Goal: Task Accomplishment & Management: Manage account settings

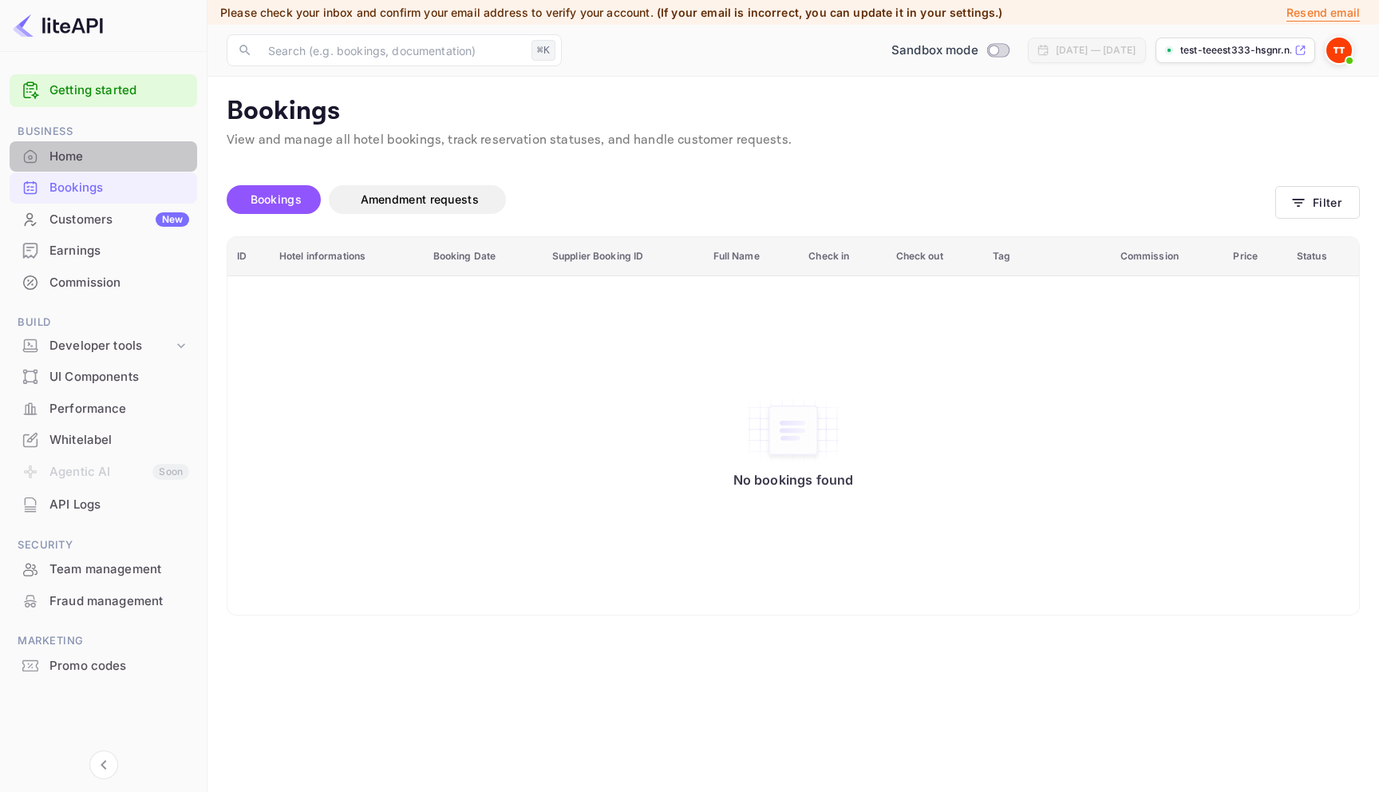
click at [90, 164] on div "Home" at bounding box center [119, 157] width 140 height 18
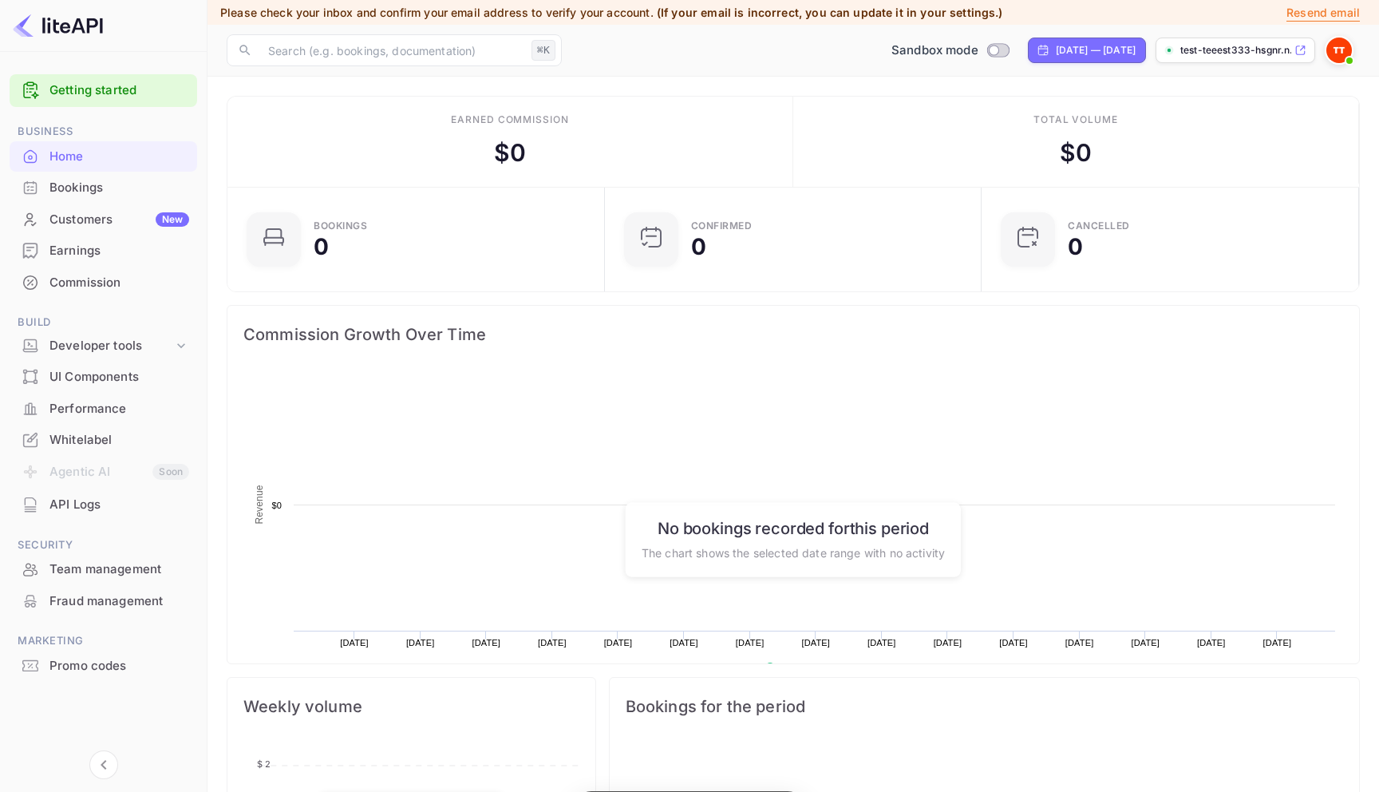
scroll to position [259, 368]
click at [101, 192] on div "Bookings" at bounding box center [119, 188] width 140 height 18
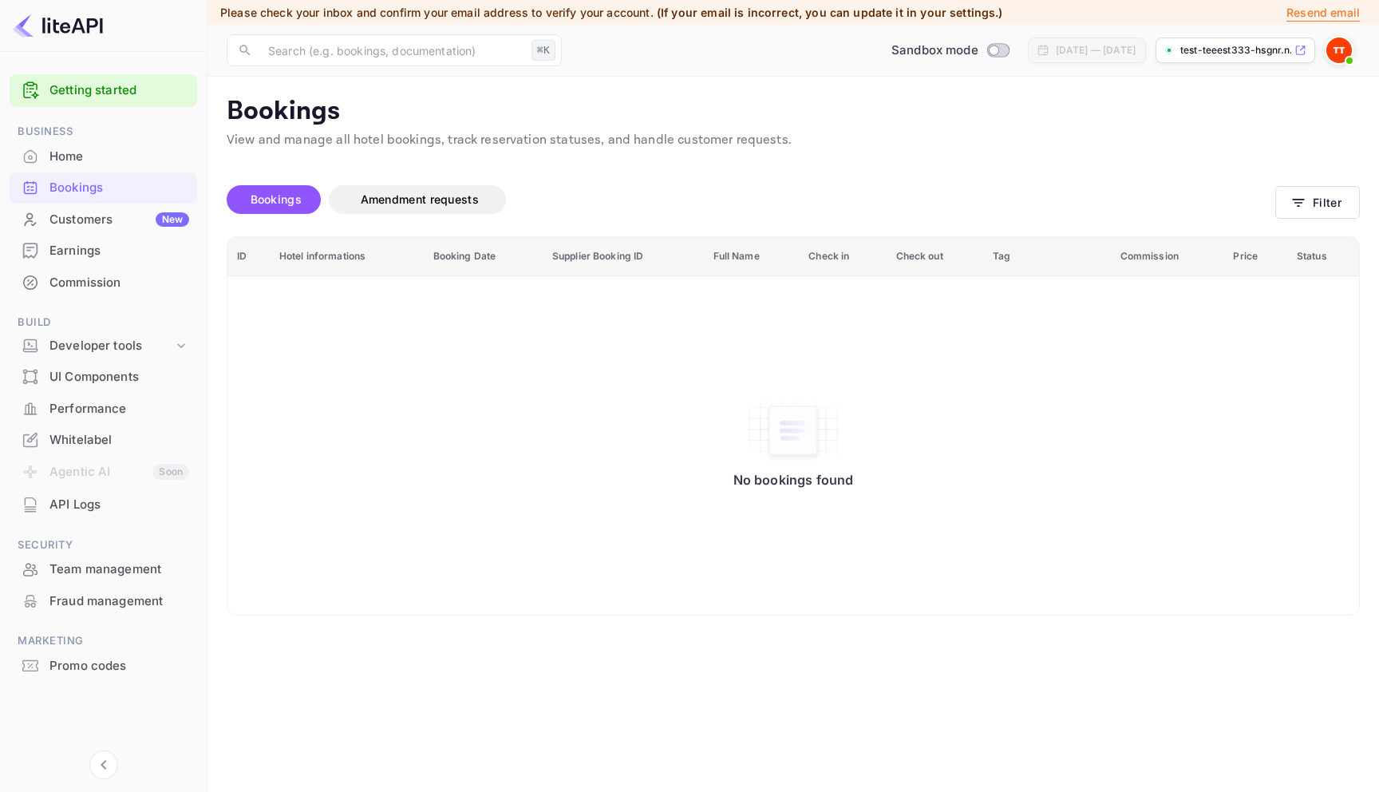
click at [114, 222] on div "Customers New" at bounding box center [119, 220] width 140 height 18
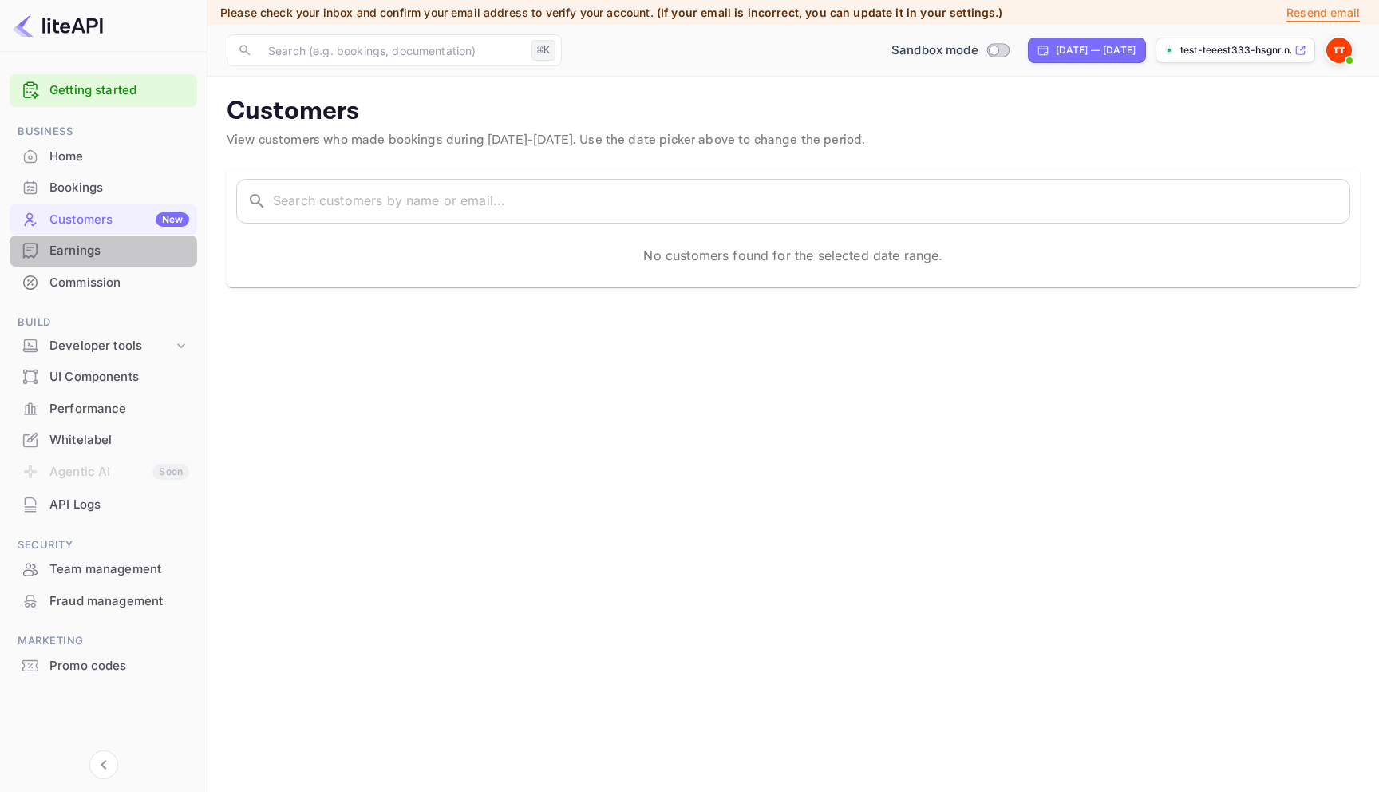
click at [114, 251] on div "Earnings" at bounding box center [119, 251] width 140 height 18
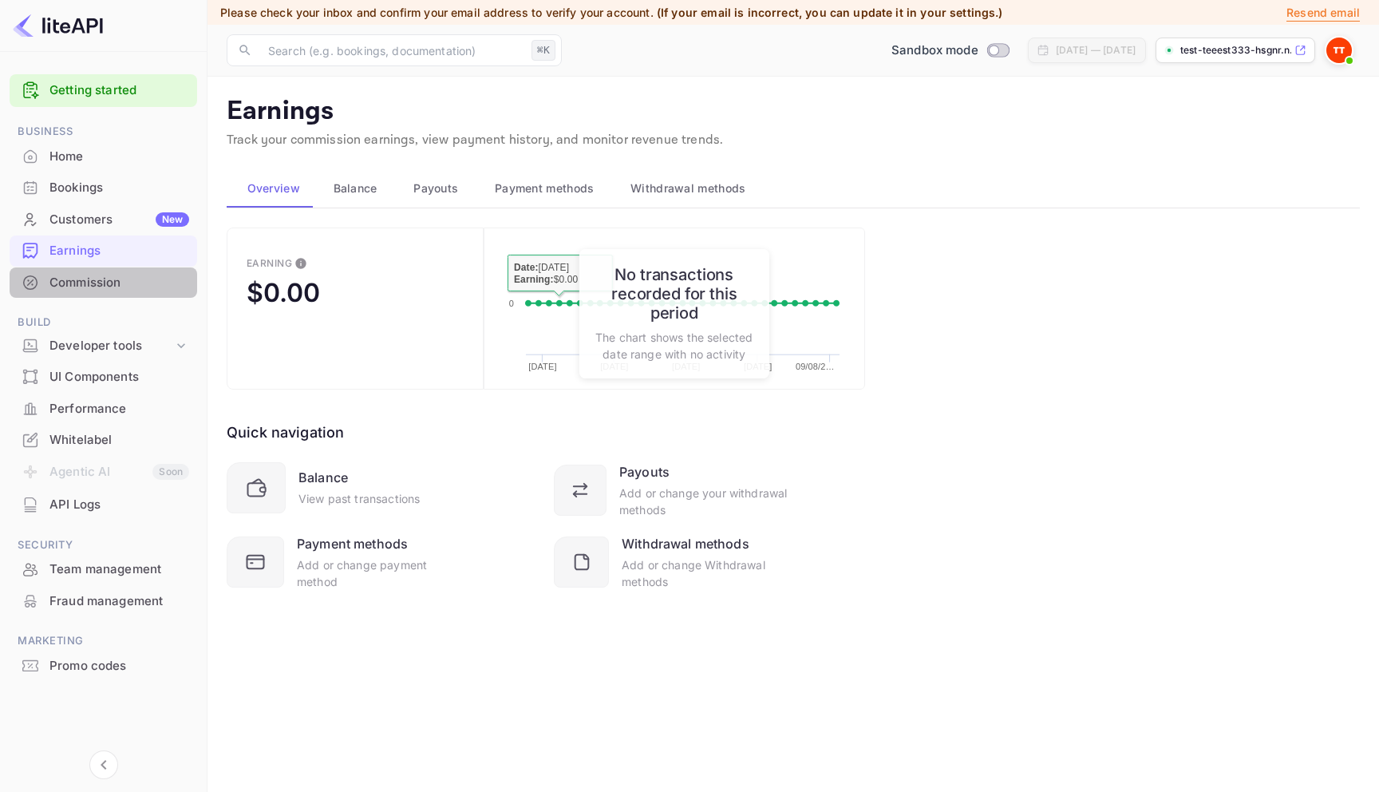
click at [91, 283] on div "Commission" at bounding box center [119, 283] width 140 height 18
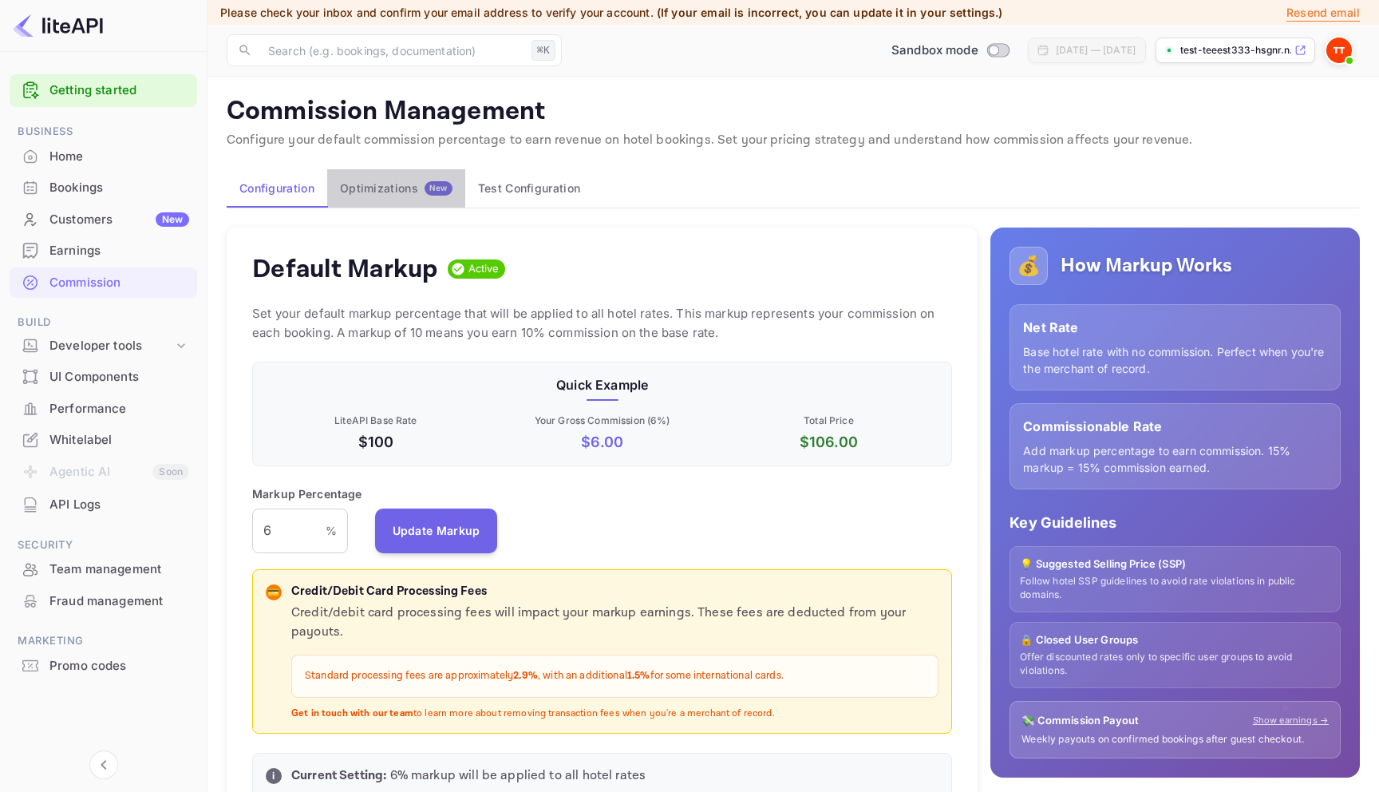
click at [423, 196] on button "Optimizations New" at bounding box center [396, 188] width 138 height 38
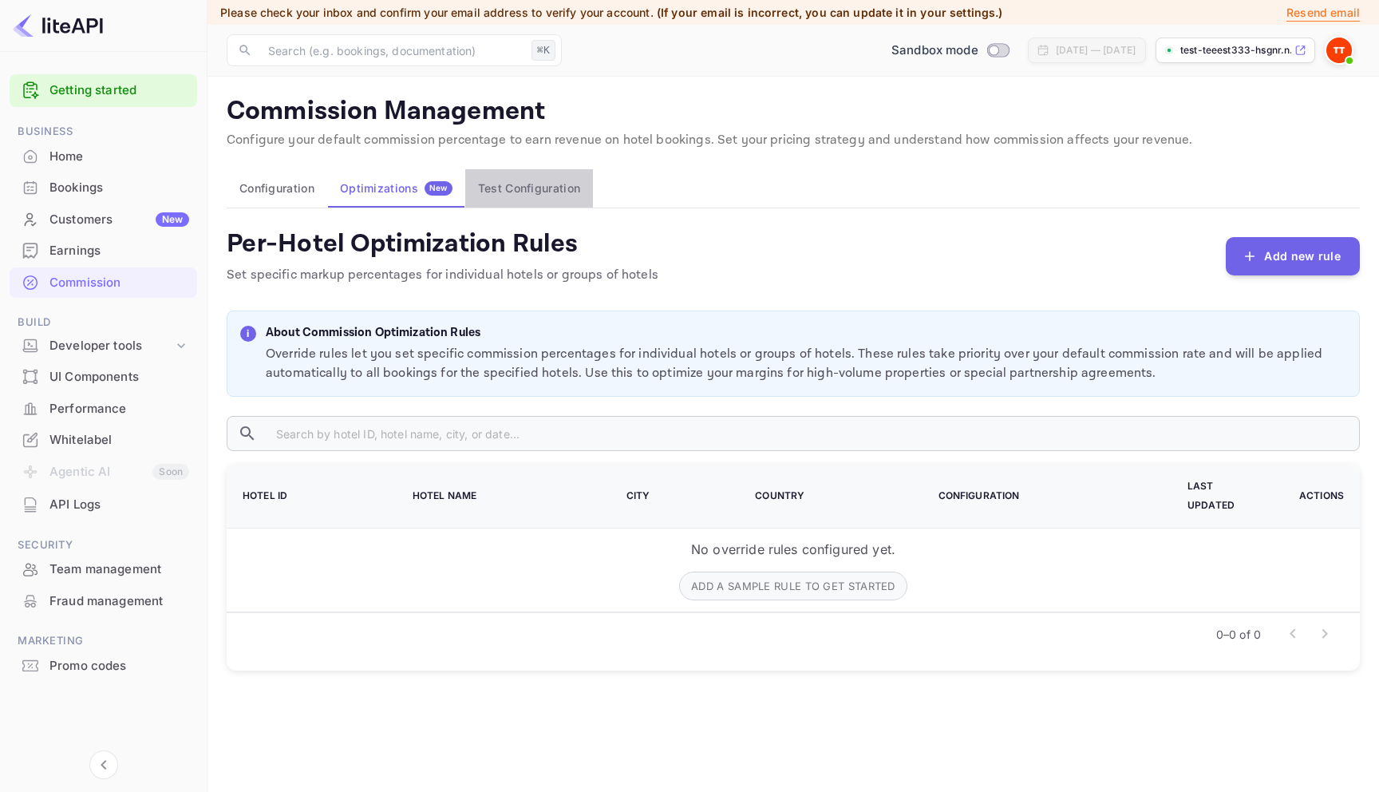
click at [516, 176] on button "Test Configuration" at bounding box center [529, 188] width 128 height 38
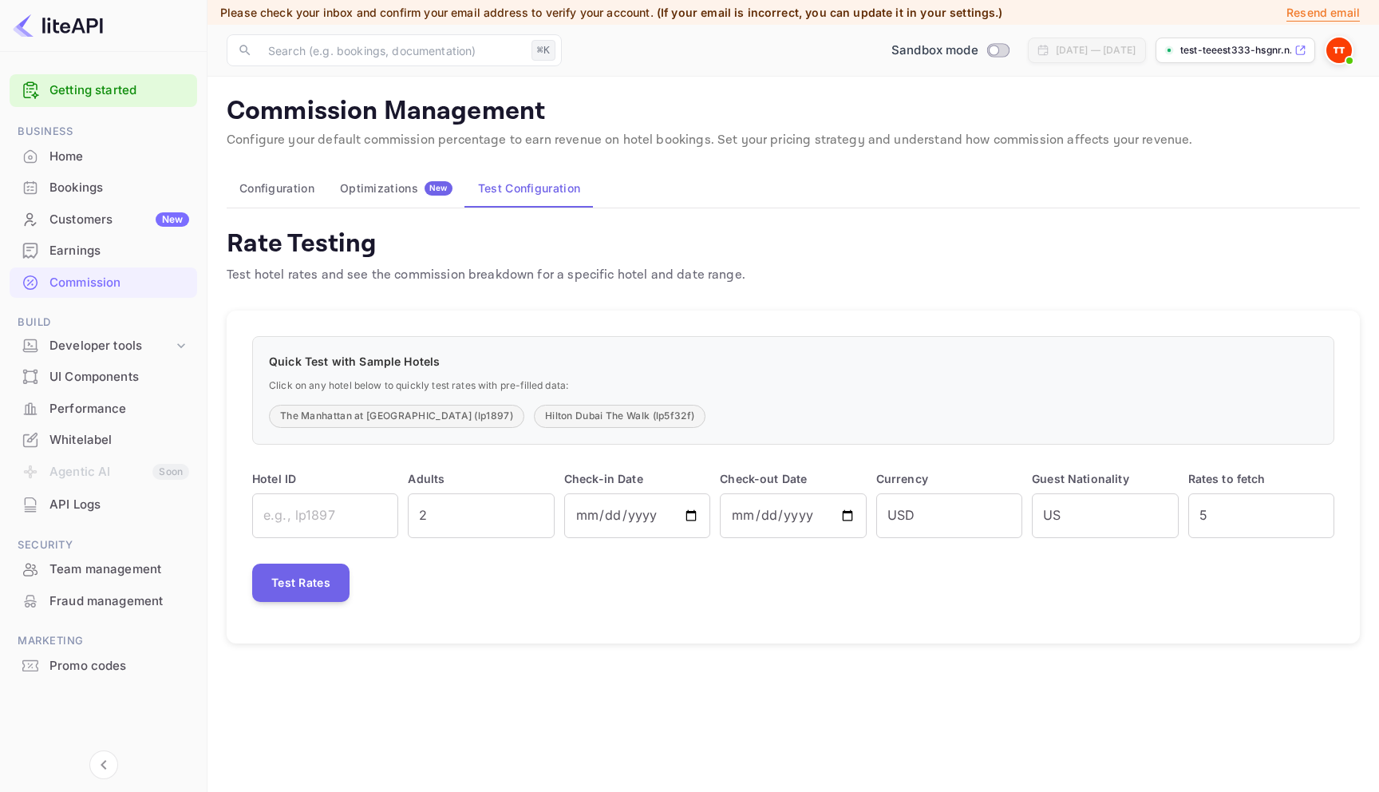
click at [380, 183] on div "Optimizations New" at bounding box center [396, 188] width 113 height 14
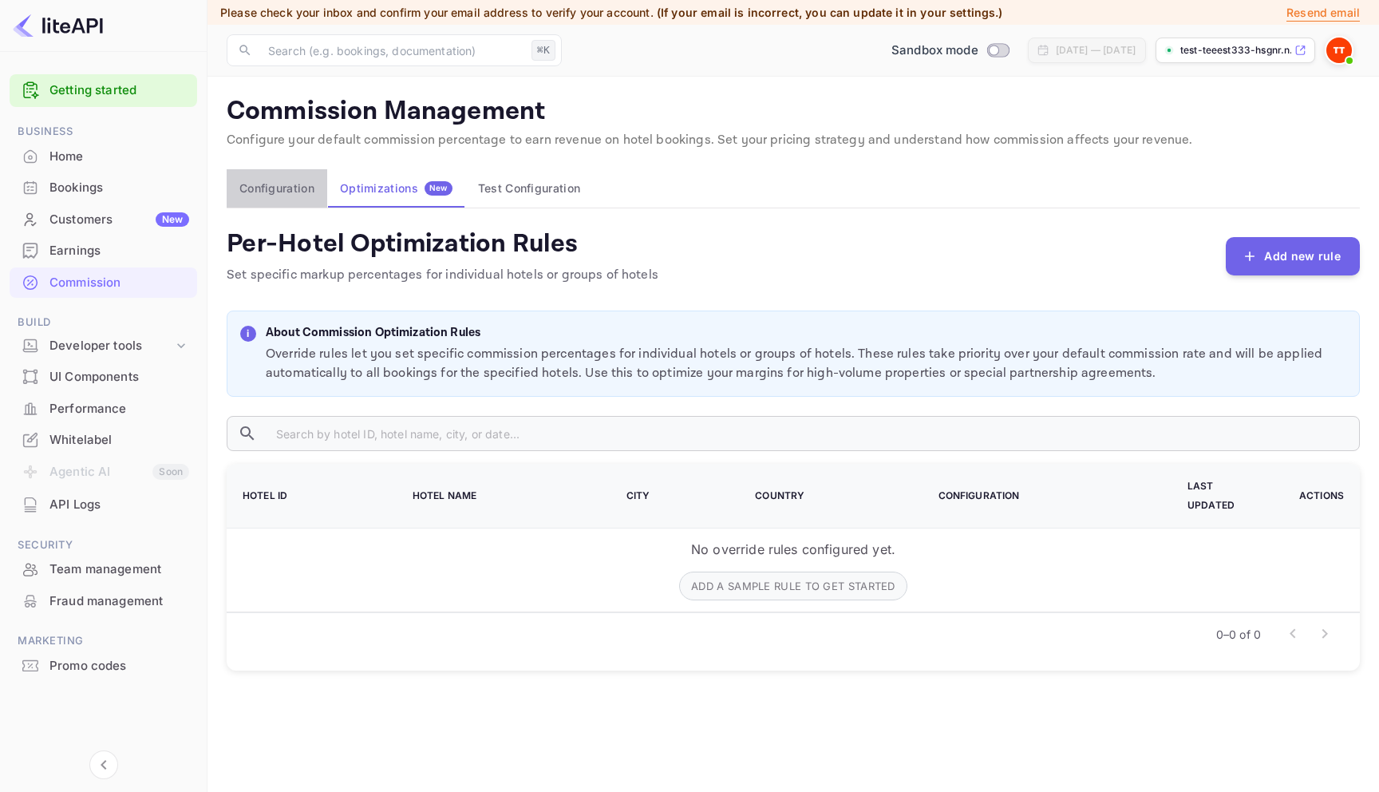
click at [302, 187] on button "Configuration" at bounding box center [277, 188] width 101 height 38
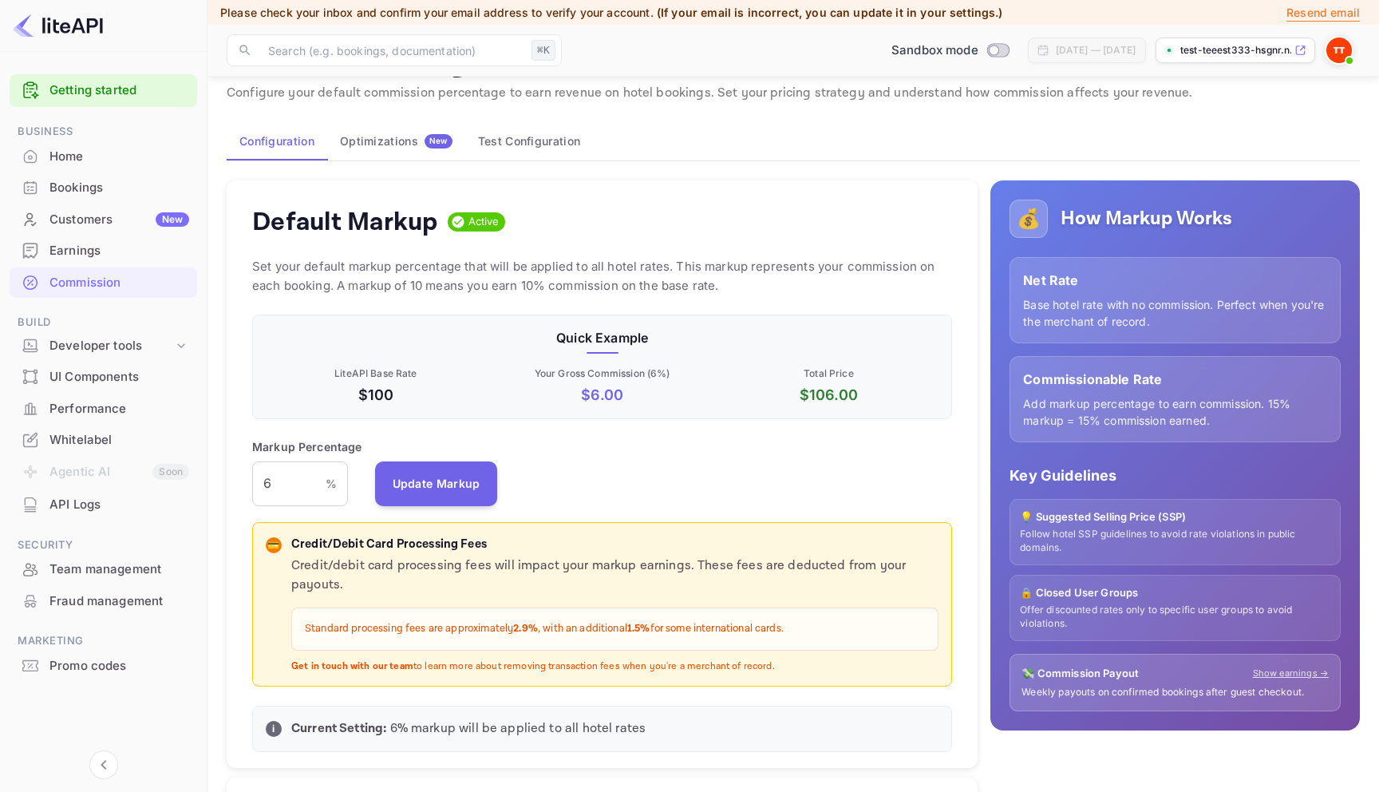
scroll to position [44, 0]
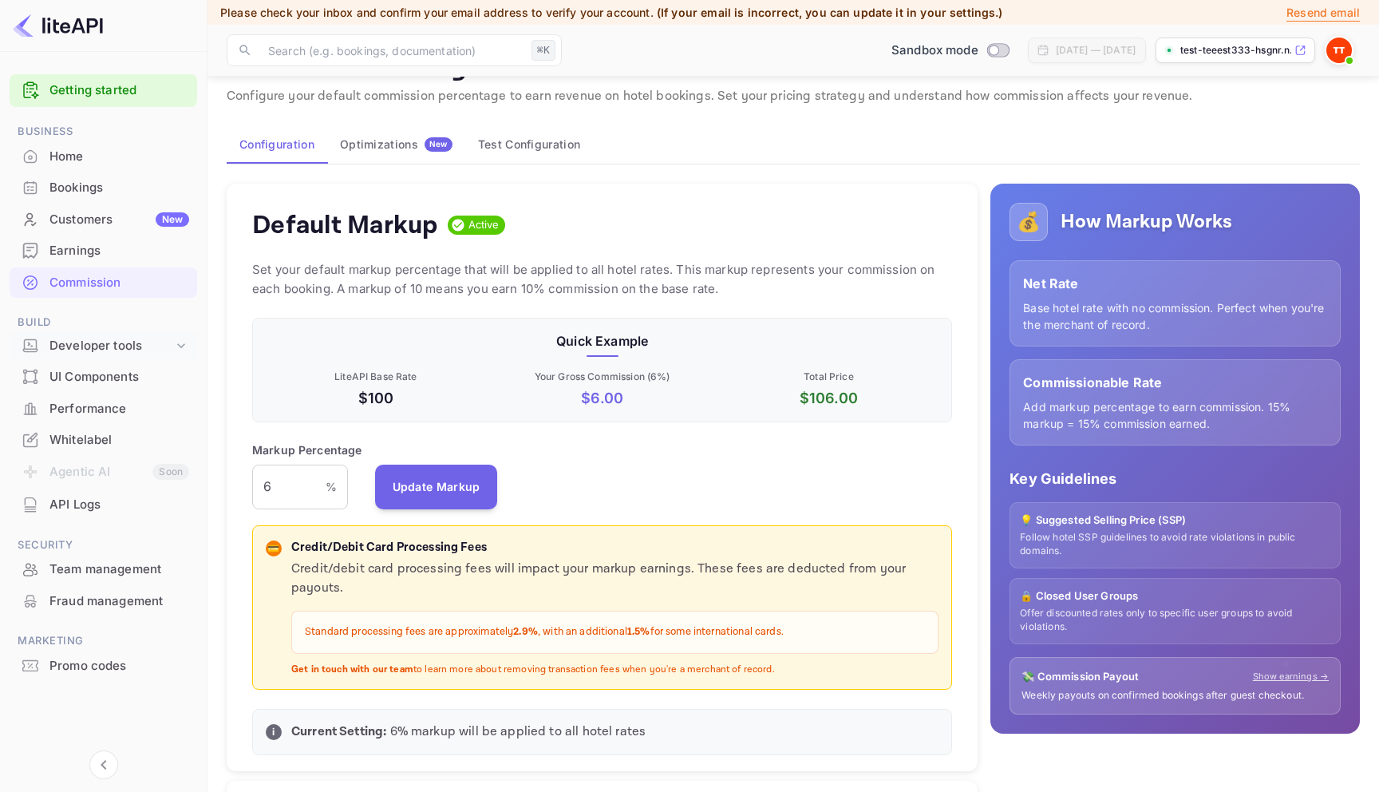
click at [69, 352] on div "Developer tools" at bounding box center [111, 346] width 124 height 18
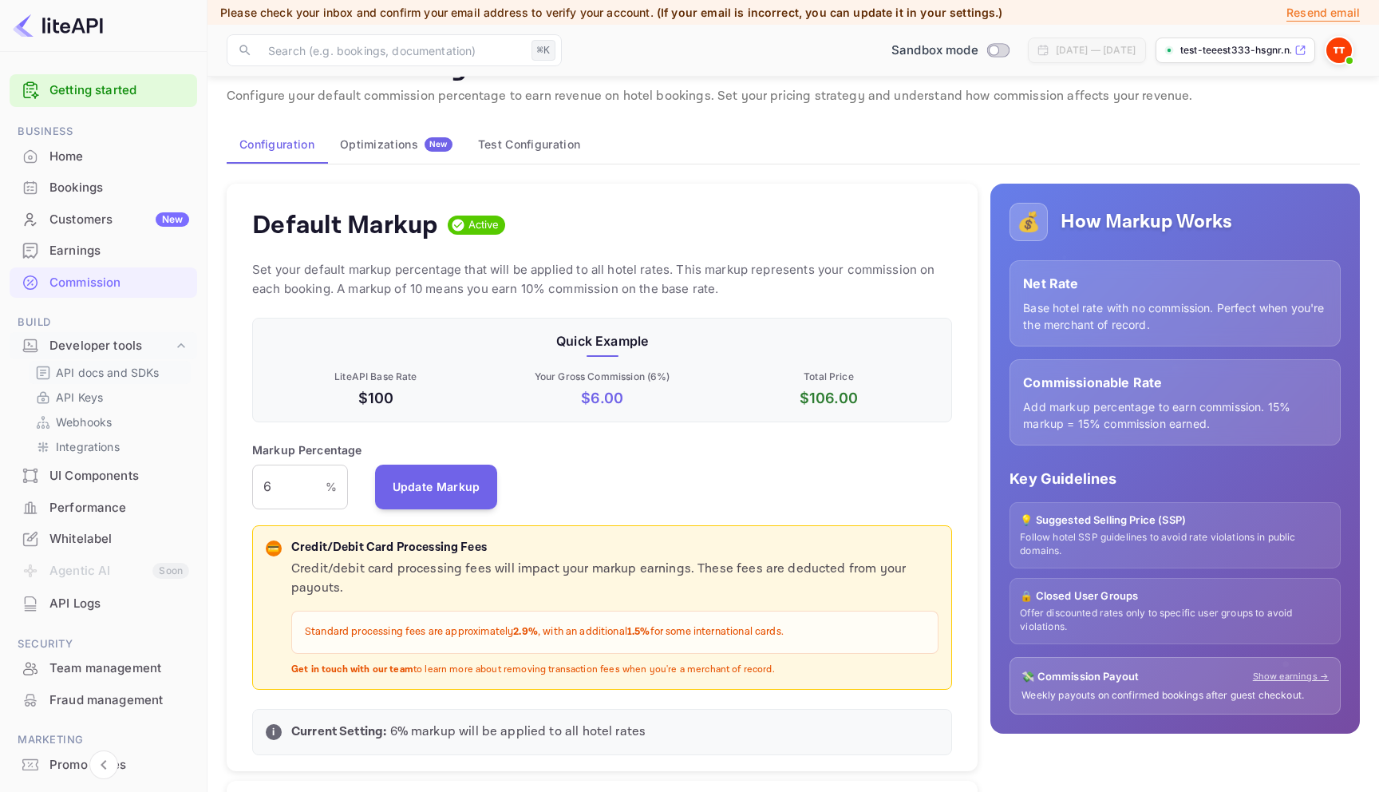
click at [106, 373] on p "API docs and SDKs" at bounding box center [108, 372] width 104 height 17
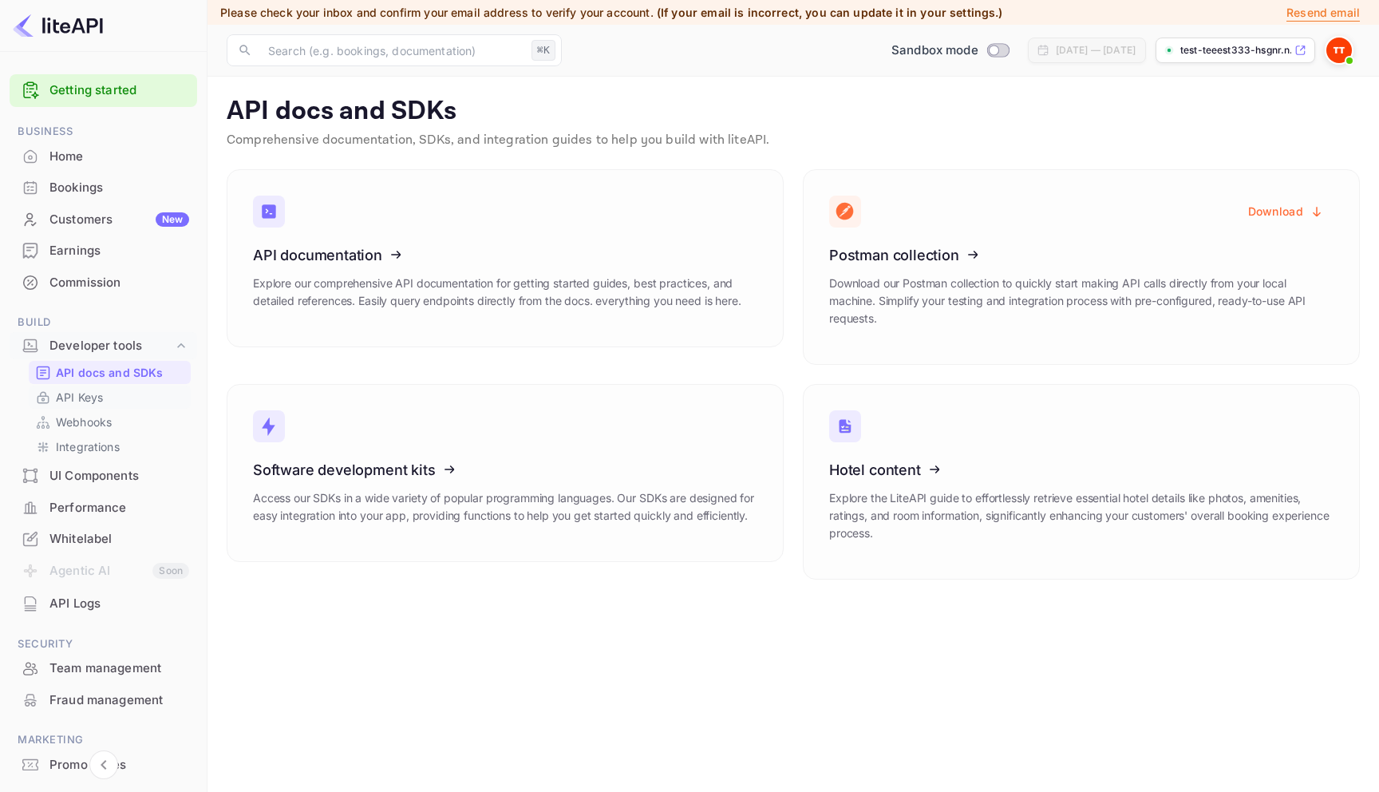
click at [111, 391] on link "API Keys" at bounding box center [109, 397] width 149 height 17
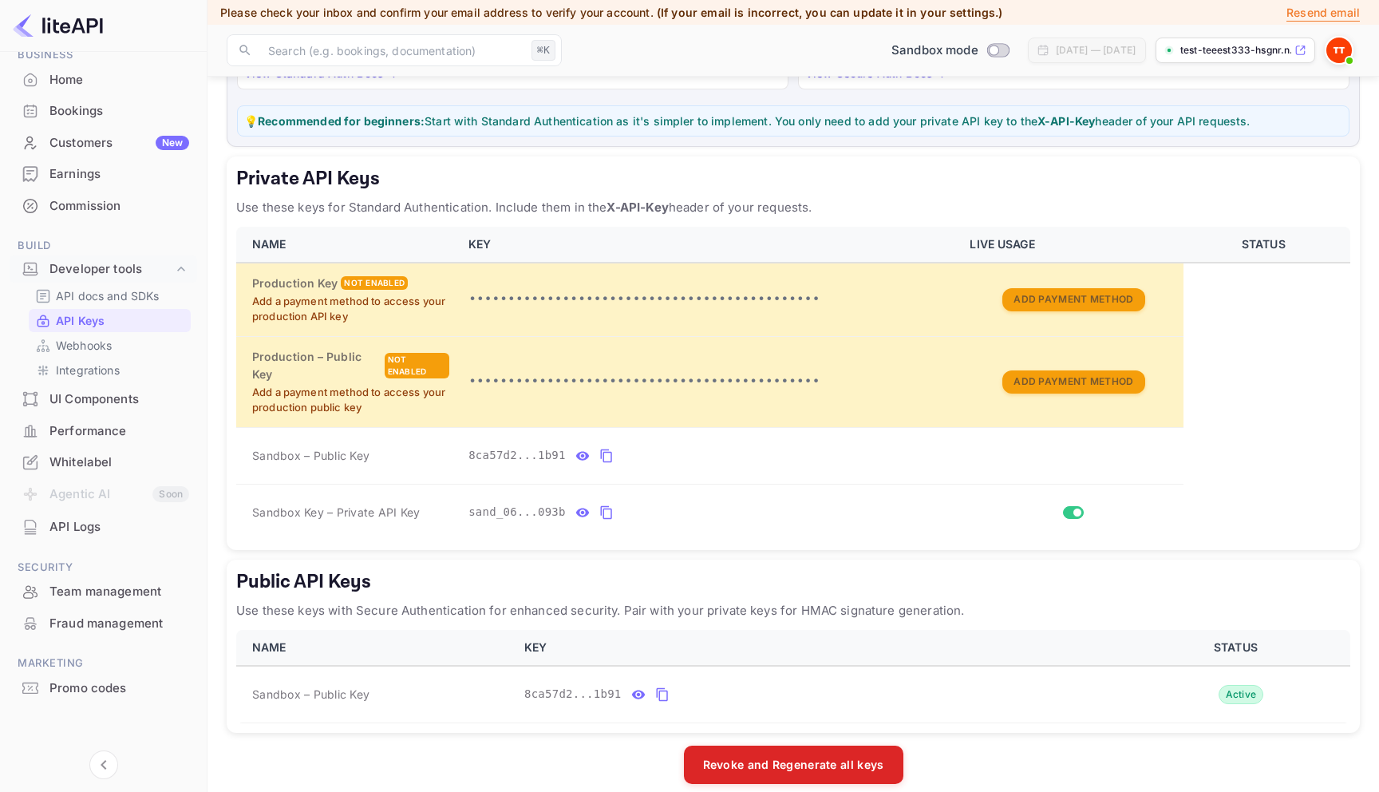
scroll to position [192, 0]
click at [126, 393] on div "UI Components" at bounding box center [119, 399] width 140 height 18
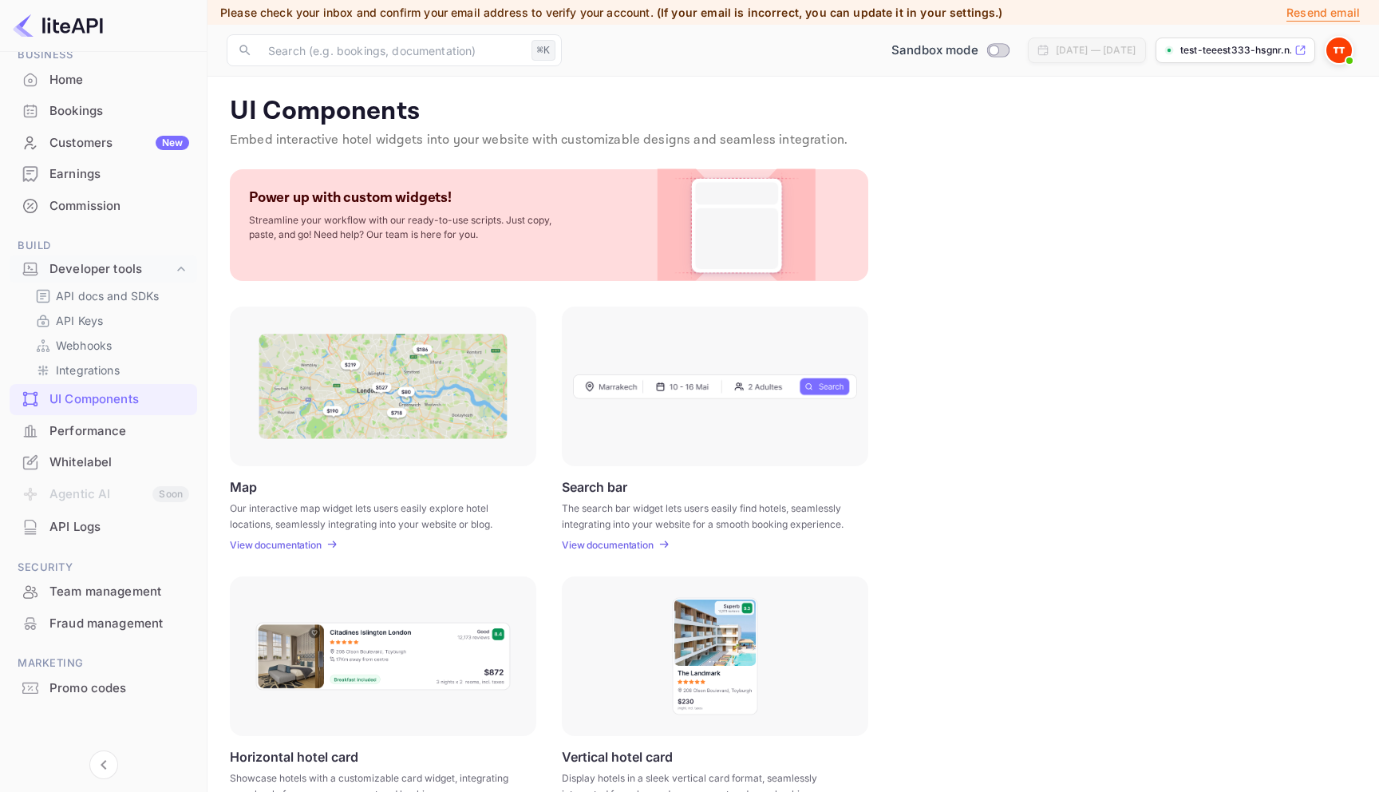
scroll to position [308, 0]
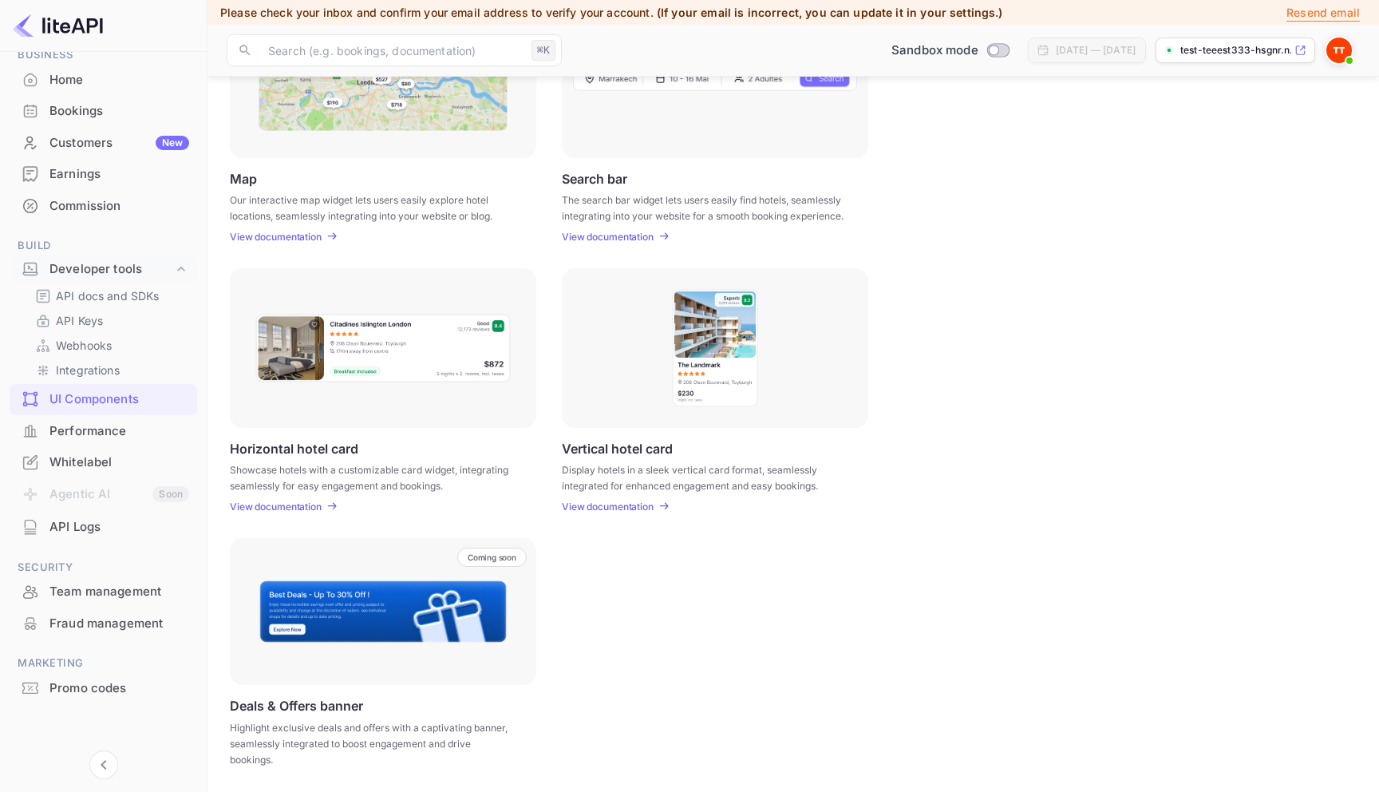
click at [120, 422] on div "Performance" at bounding box center [119, 431] width 140 height 18
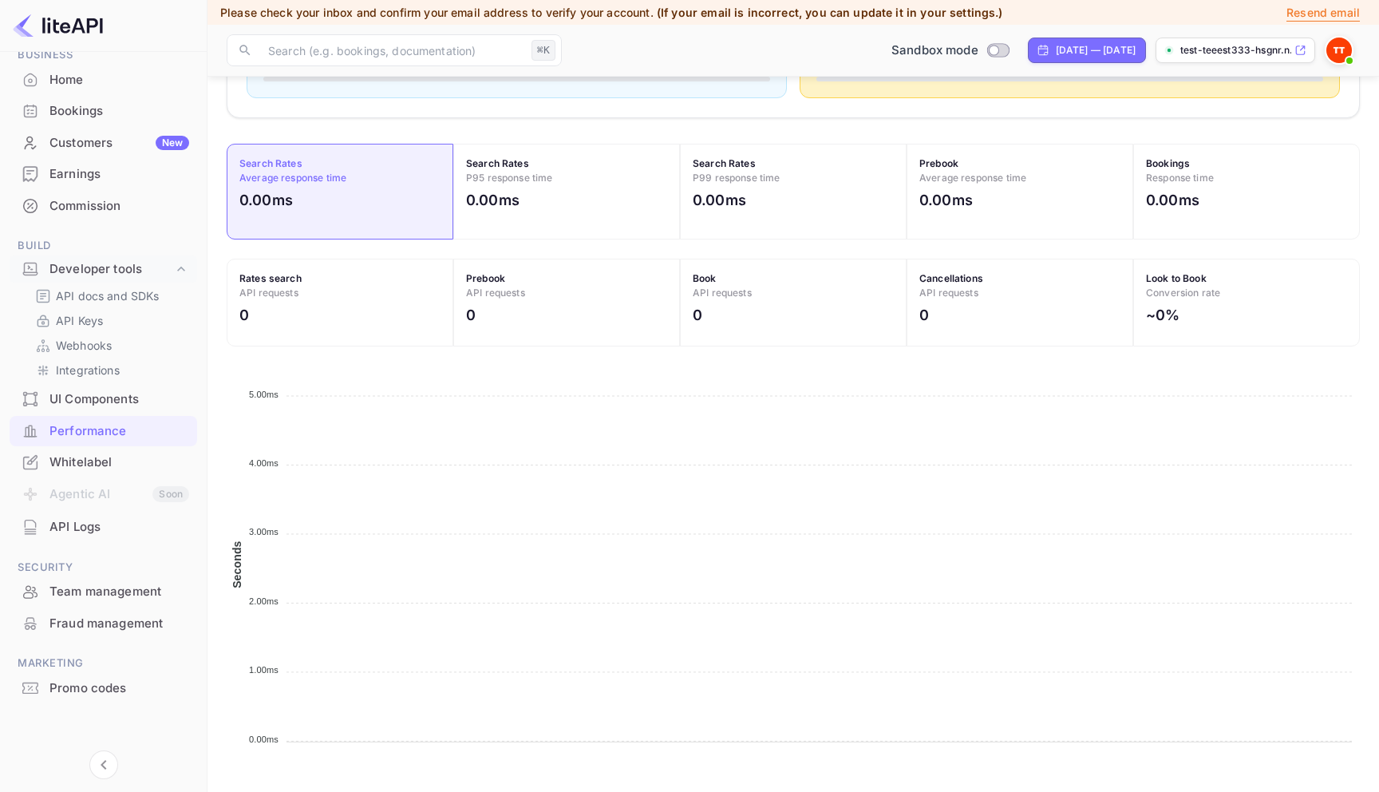
scroll to position [477, 0]
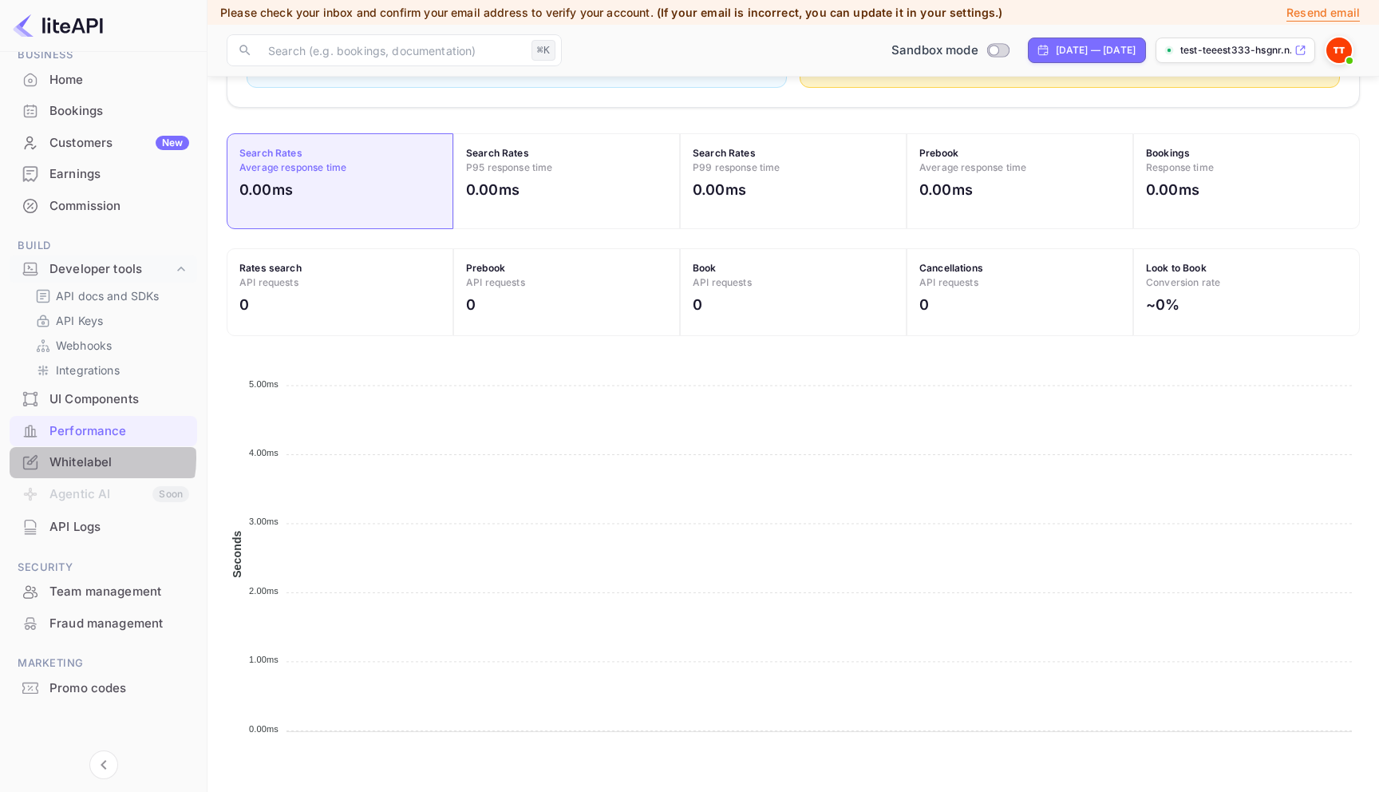
click at [83, 458] on div "Whitelabel" at bounding box center [119, 462] width 140 height 18
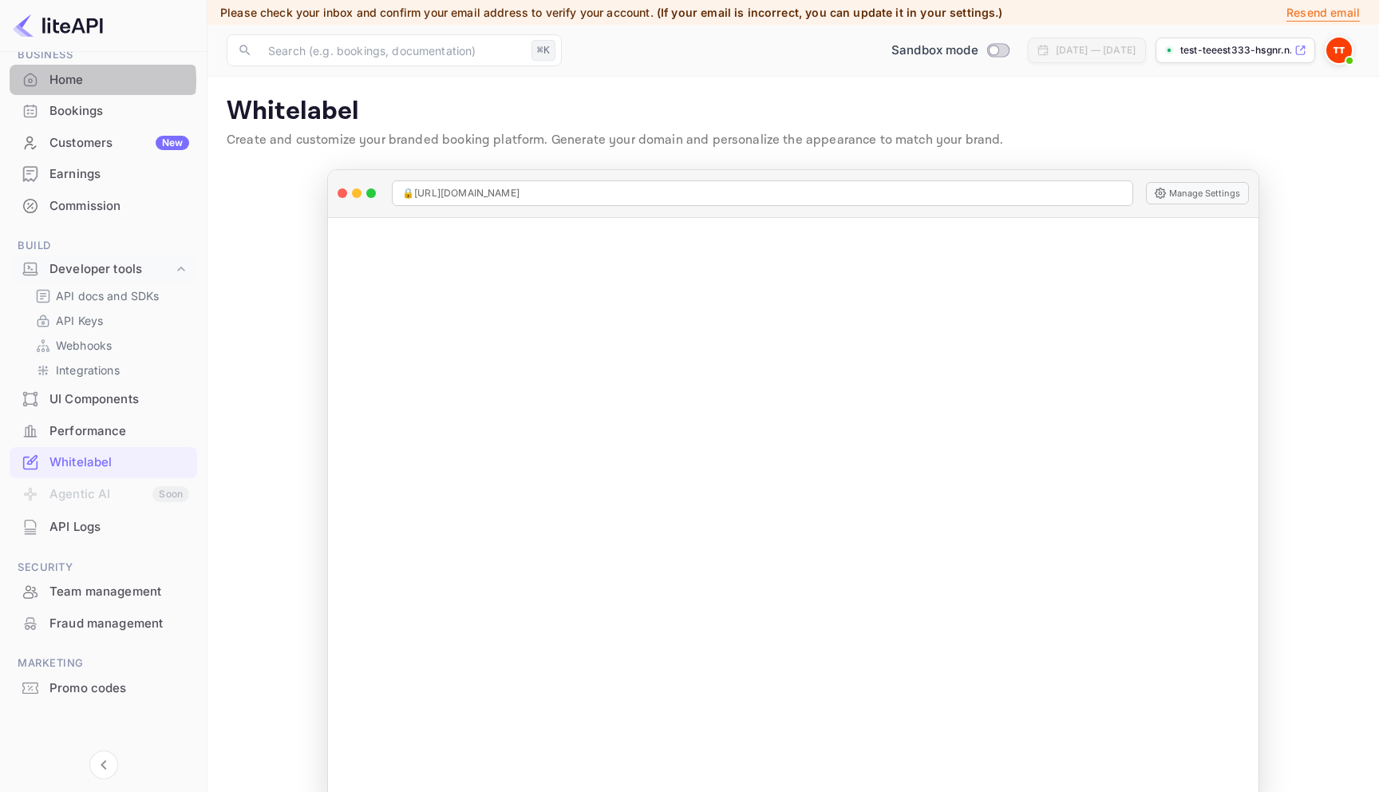
click at [85, 81] on div "Home" at bounding box center [119, 80] width 140 height 18
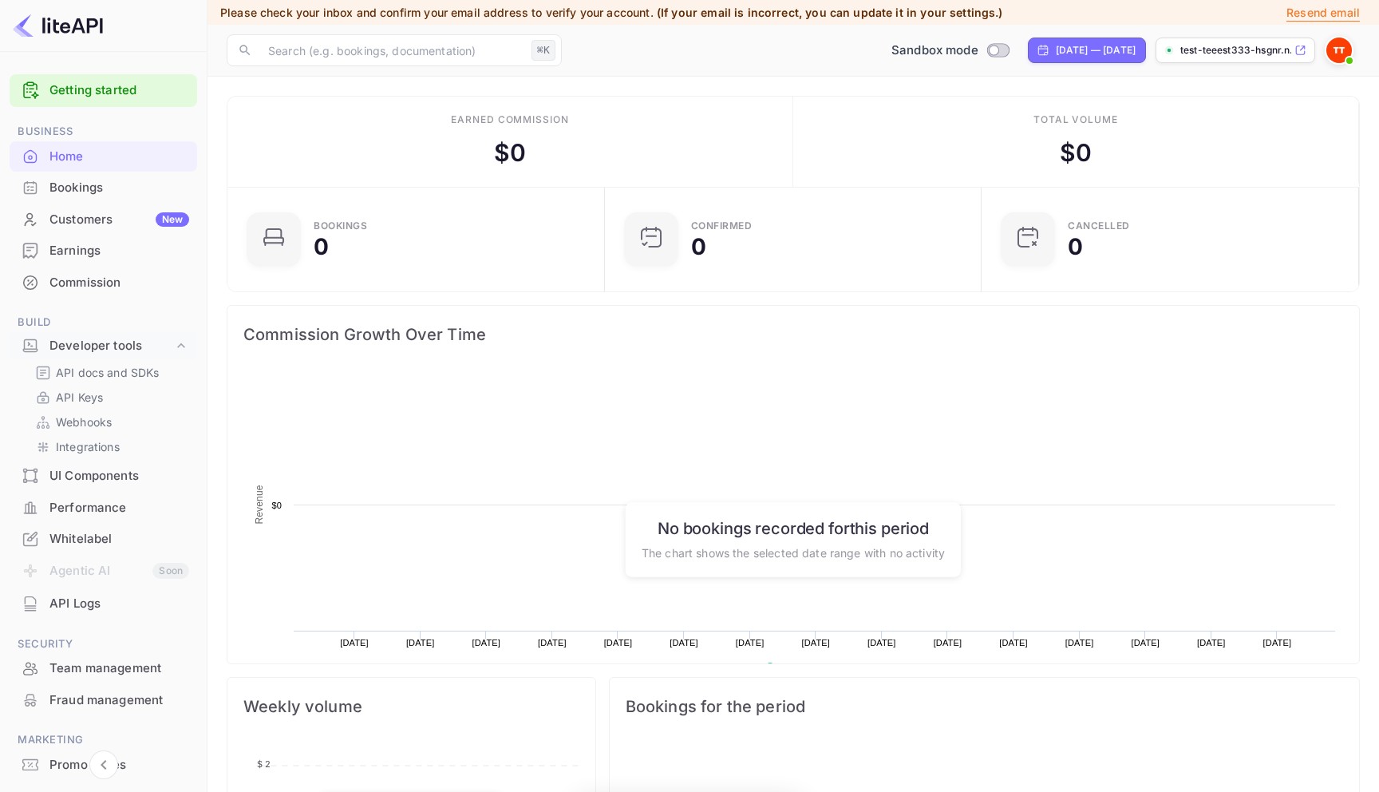
scroll to position [259, 368]
click at [1333, 50] on img at bounding box center [1339, 51] width 26 height 26
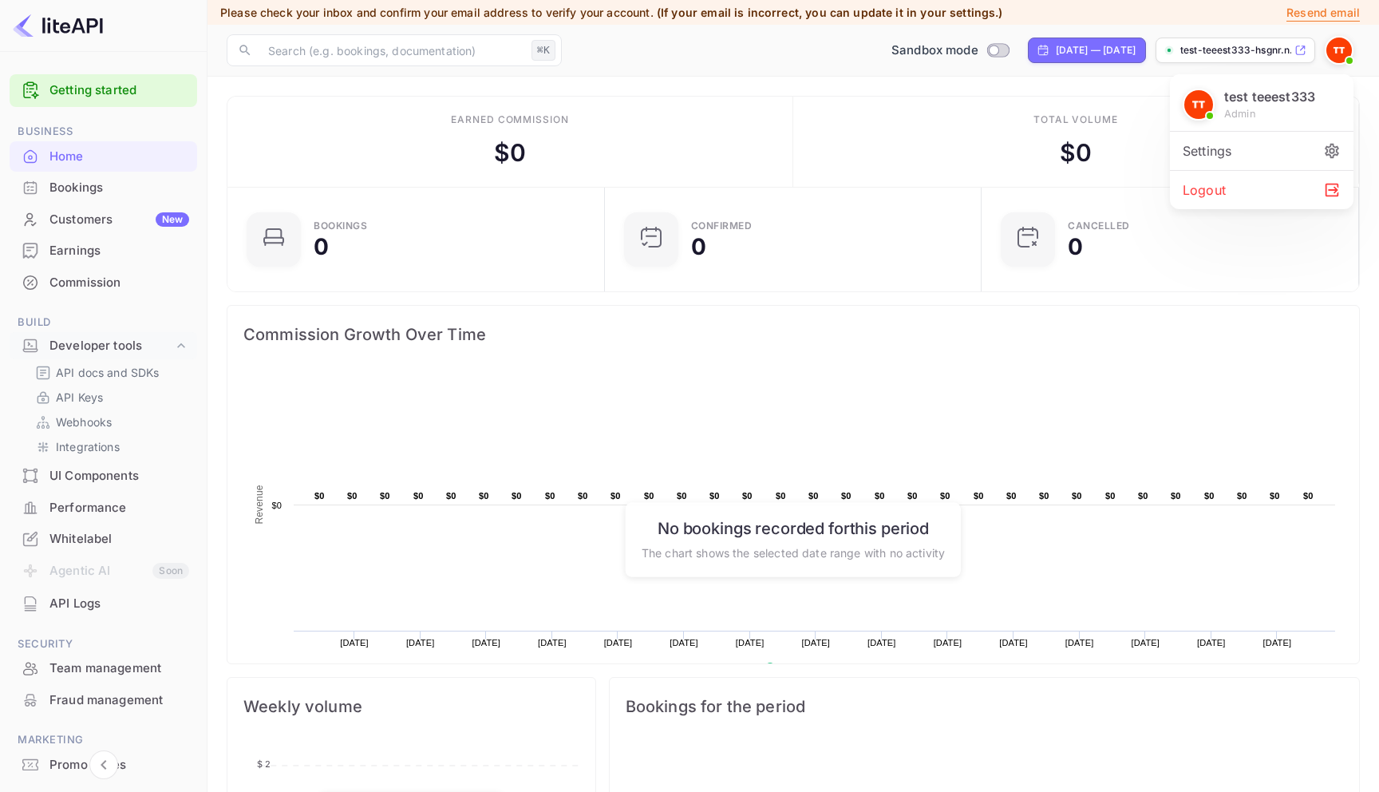
click at [1223, 186] on div "Logout" at bounding box center [1262, 190] width 184 height 38
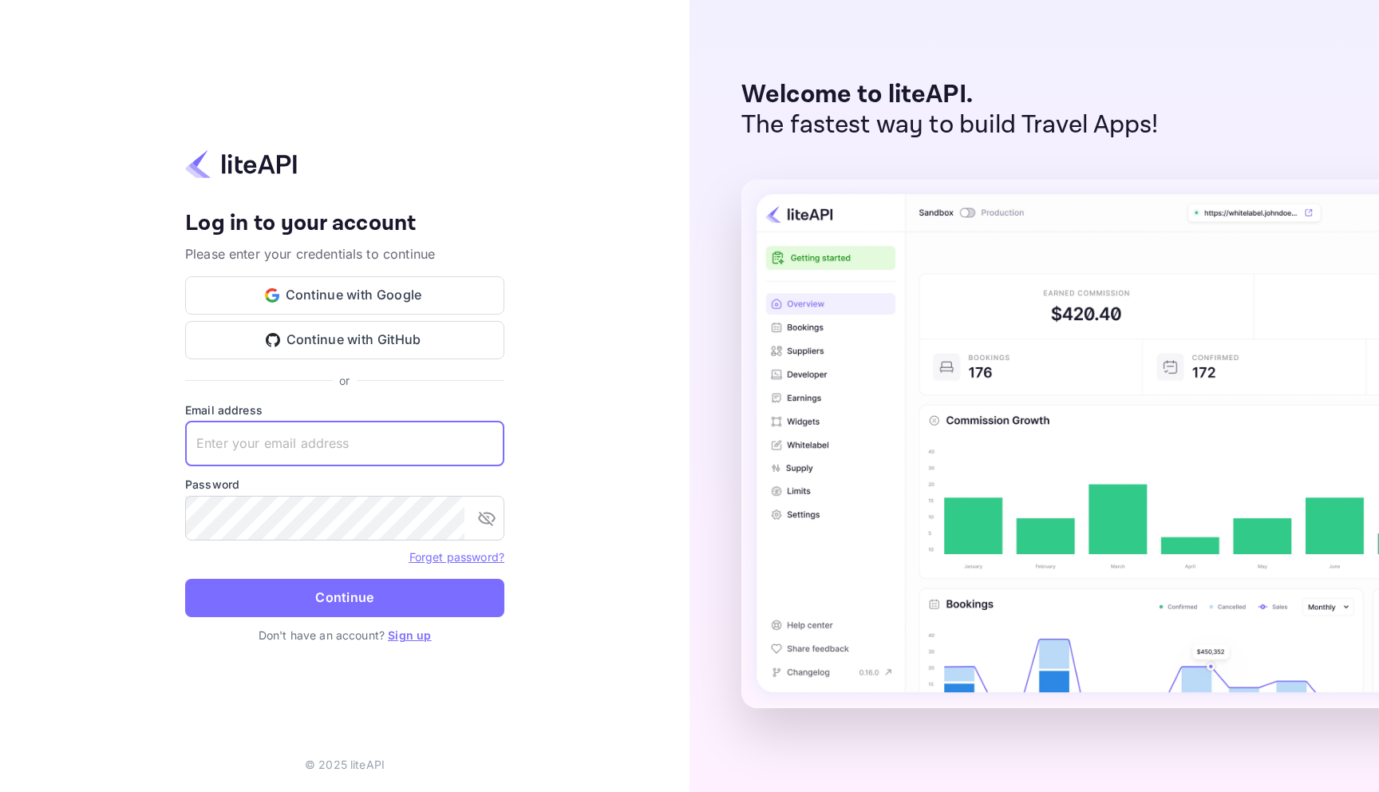
click at [350, 438] on input "text" at bounding box center [344, 443] width 319 height 45
click at [488, 526] on icon "toggle password visibility" at bounding box center [486, 517] width 19 height 19
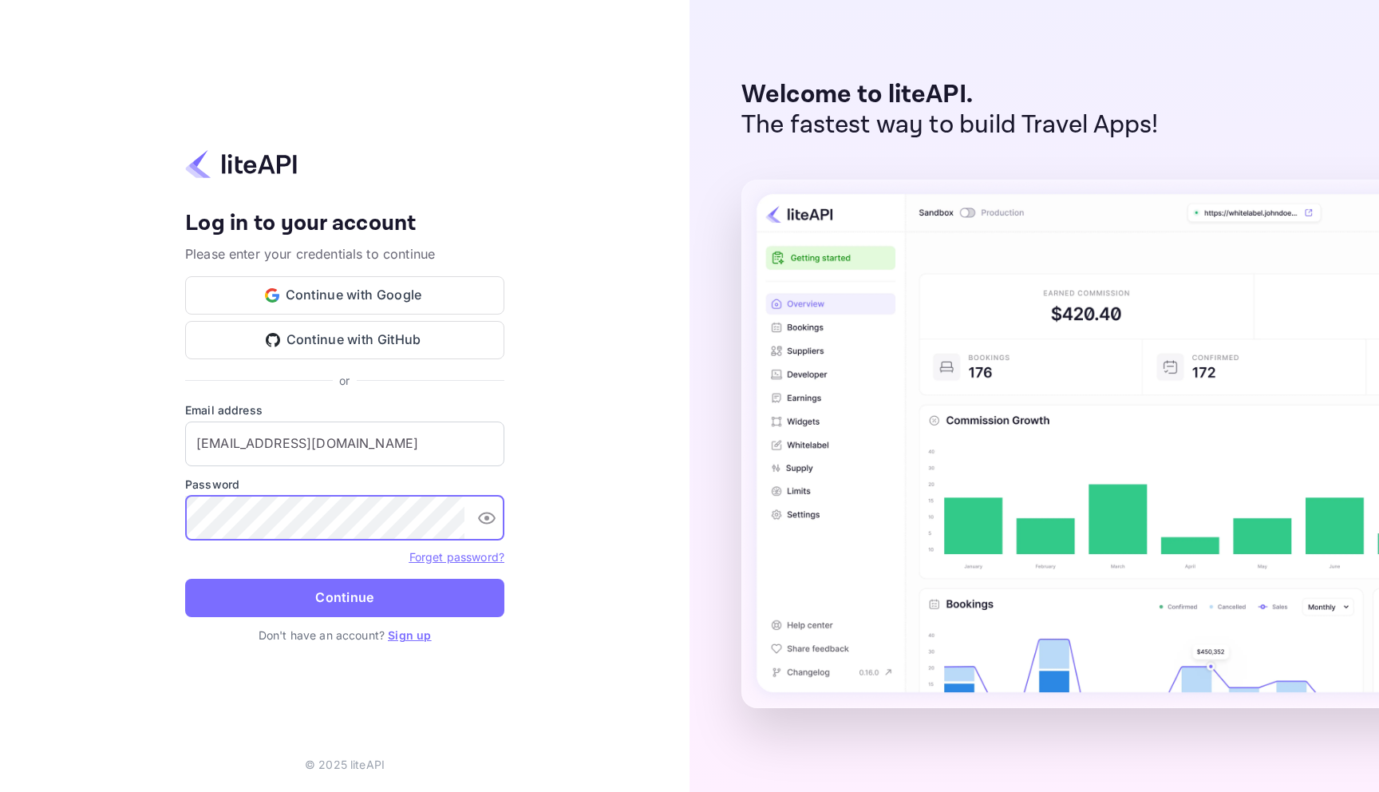
click at [496, 524] on button "toggle password visibility" at bounding box center [487, 518] width 32 height 32
type input "a.elkhaier+saul@nuitee.com"
click at [487, 527] on button "toggle password visibility" at bounding box center [487, 518] width 32 height 32
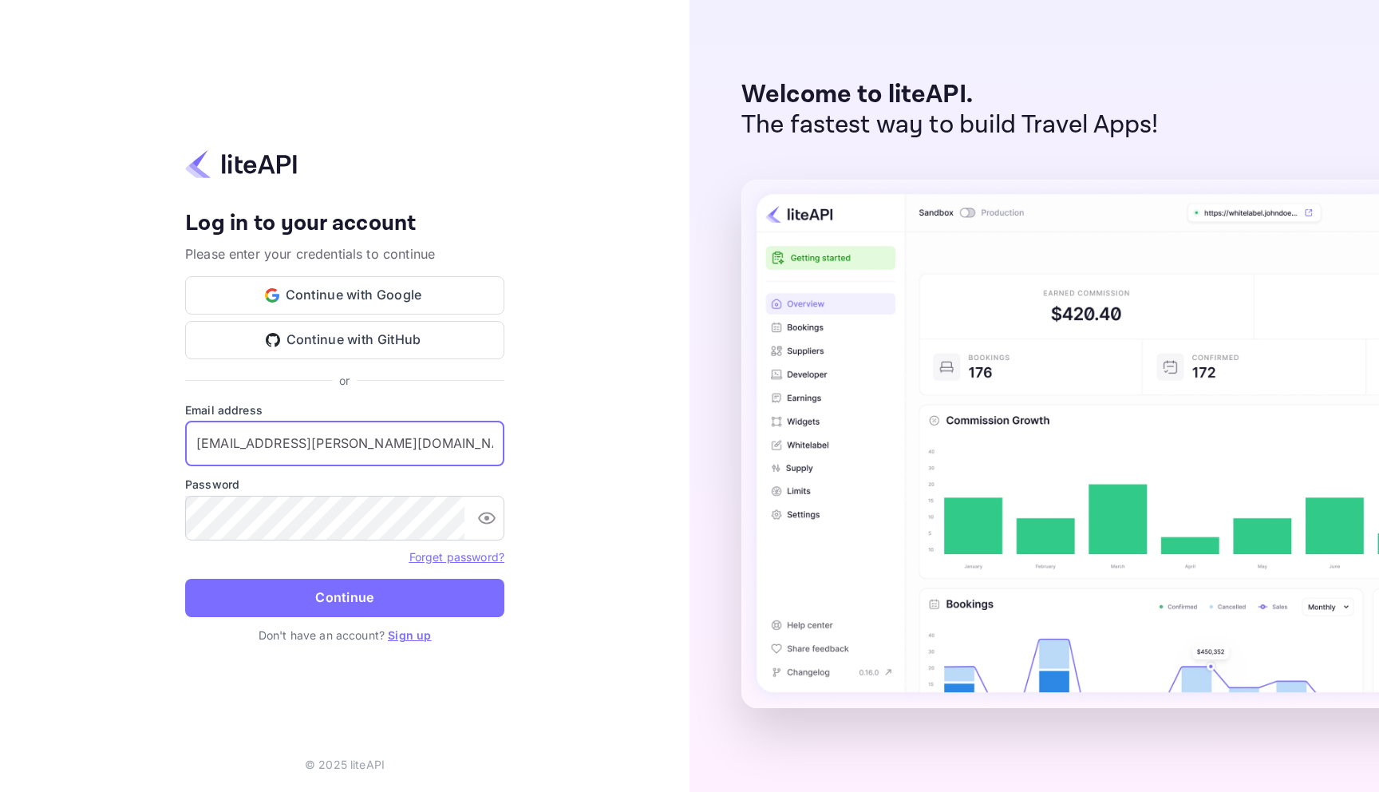
click at [415, 452] on input "a.elkhaier+saul@nuitee.com" at bounding box center [344, 443] width 319 height 45
click at [450, 552] on link "Forget password?" at bounding box center [456, 557] width 95 height 14
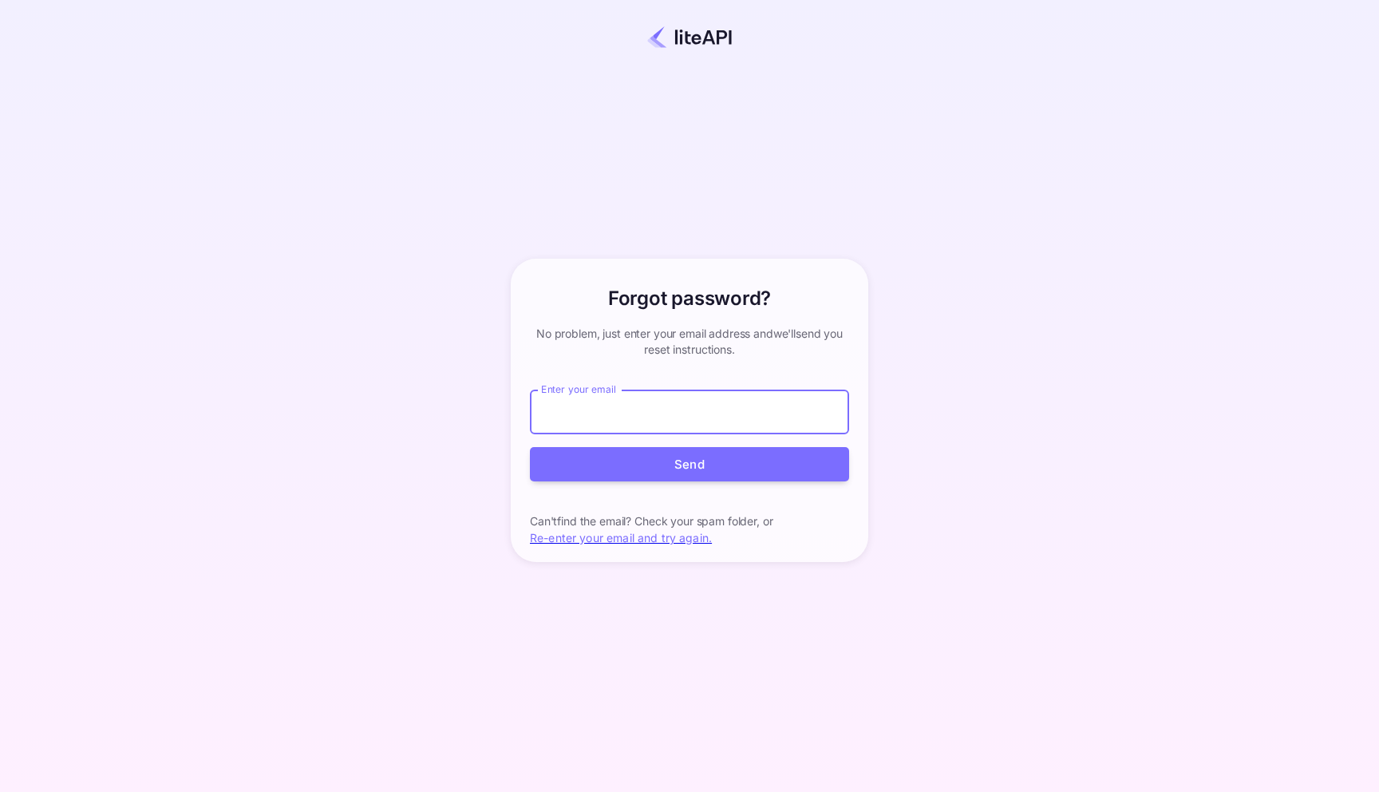
click at [670, 421] on input "Enter your email" at bounding box center [689, 411] width 319 height 45
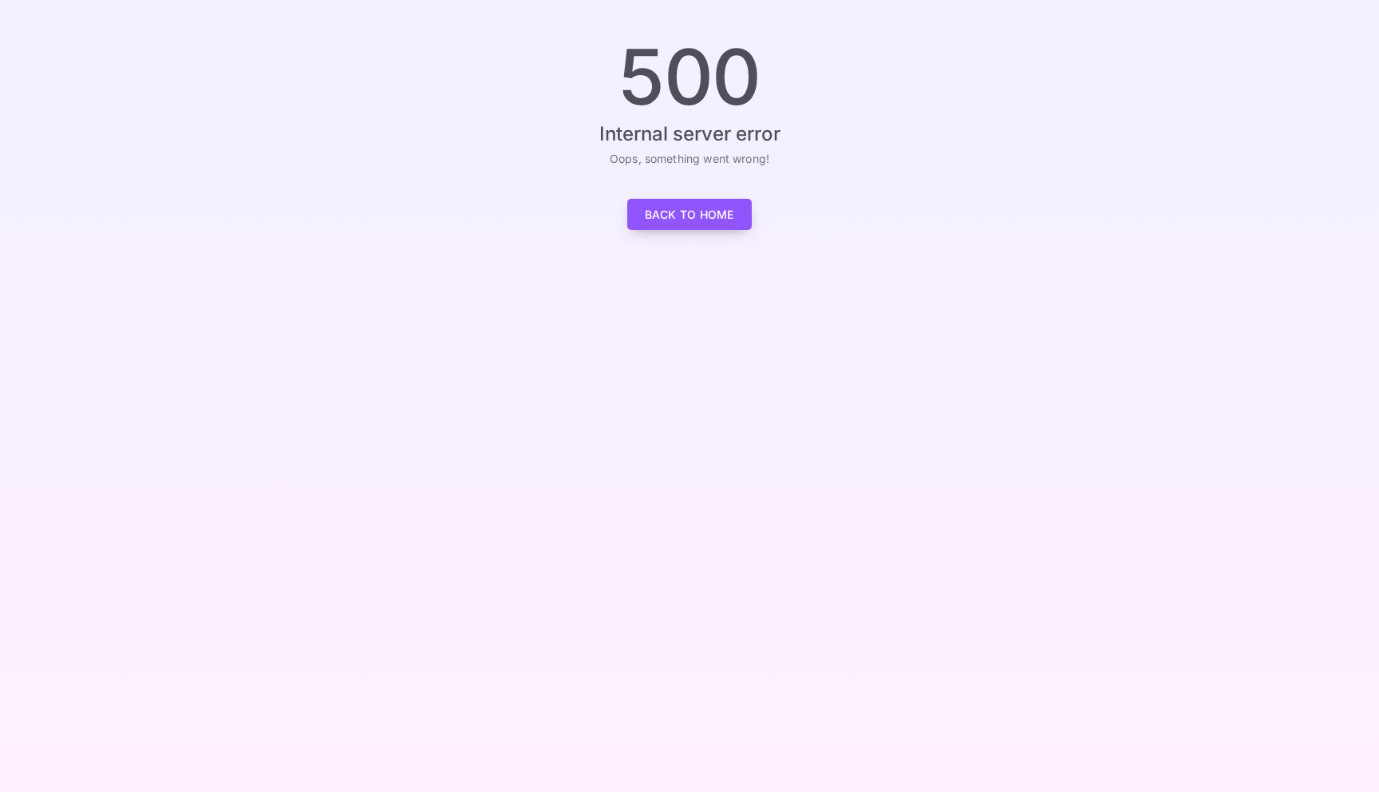
click at [694, 219] on link "Back to Home" at bounding box center [689, 214] width 124 height 31
